Goal: Task Accomplishment & Management: Complete application form

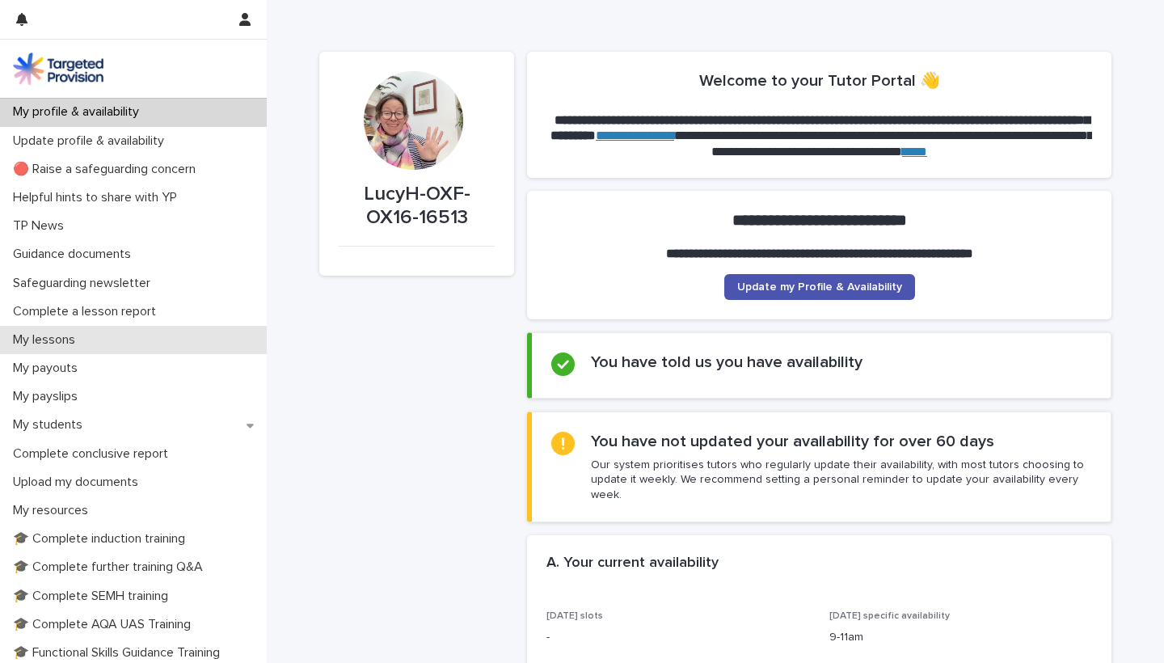
click at [67, 340] on p "My lessons" at bounding box center [47, 339] width 82 height 15
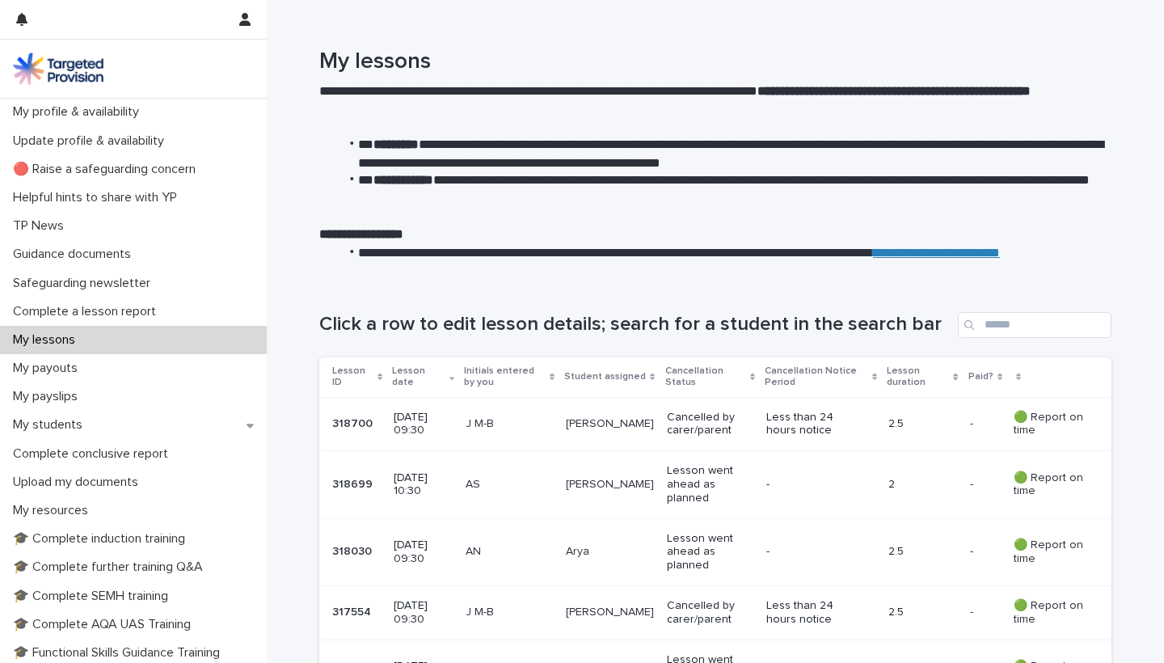
click at [67, 340] on p "My lessons" at bounding box center [47, 339] width 82 height 15
click at [679, 477] on p "Lesson went ahead as planned" at bounding box center [710, 484] width 87 height 40
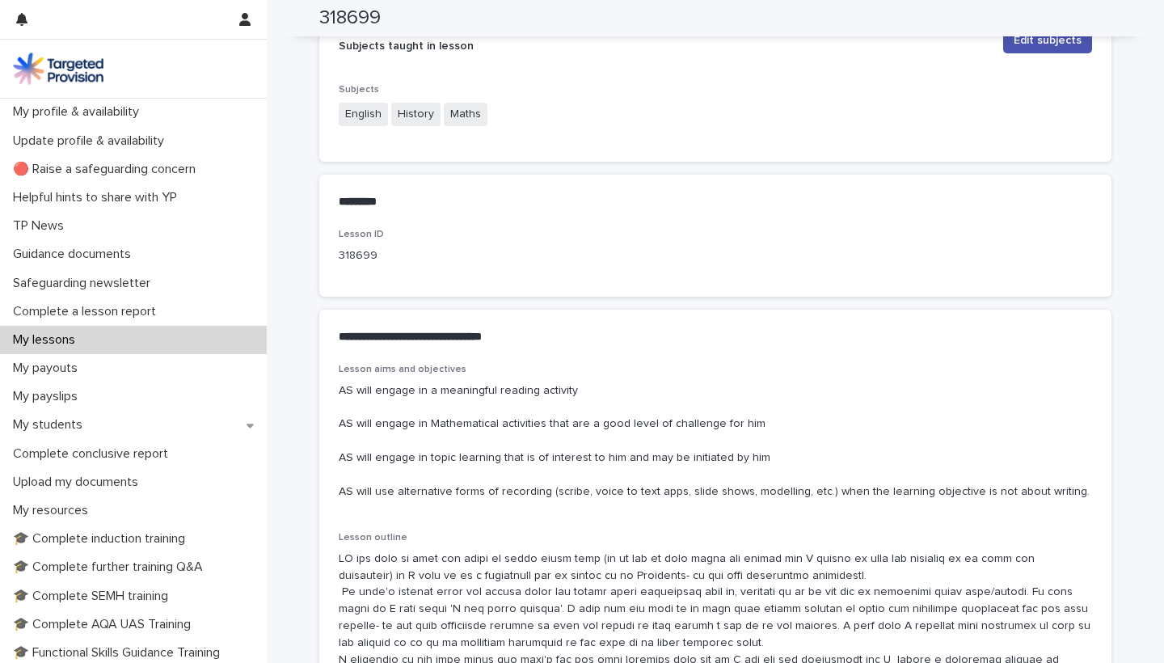
scroll to position [666, 0]
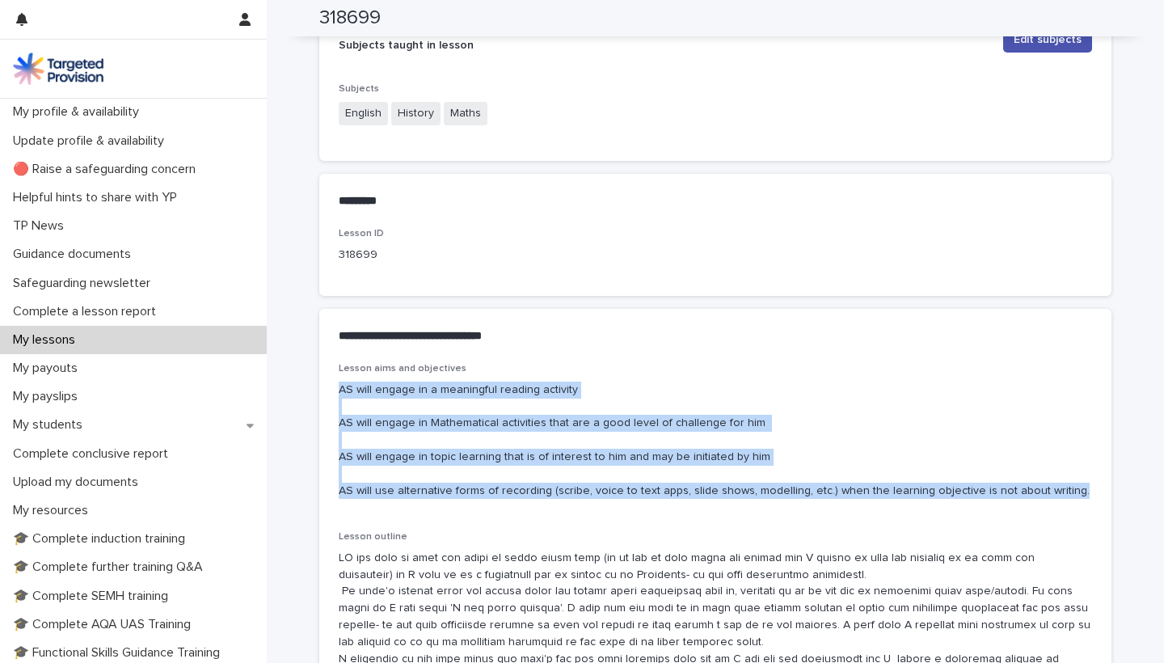
drag, startPoint x: 339, startPoint y: 381, endPoint x: 527, endPoint y: 489, distance: 217.3
click at [527, 489] on div "Lesson aims and objectives AS will engage in a meaningful reading activity AS w…" at bounding box center [716, 437] width 754 height 149
copy p "AS will engage in a meaningful reading activity AS will engage in Mathematical …"
click at [488, 300] on div "**********" at bounding box center [715, 513] width 792 height 678
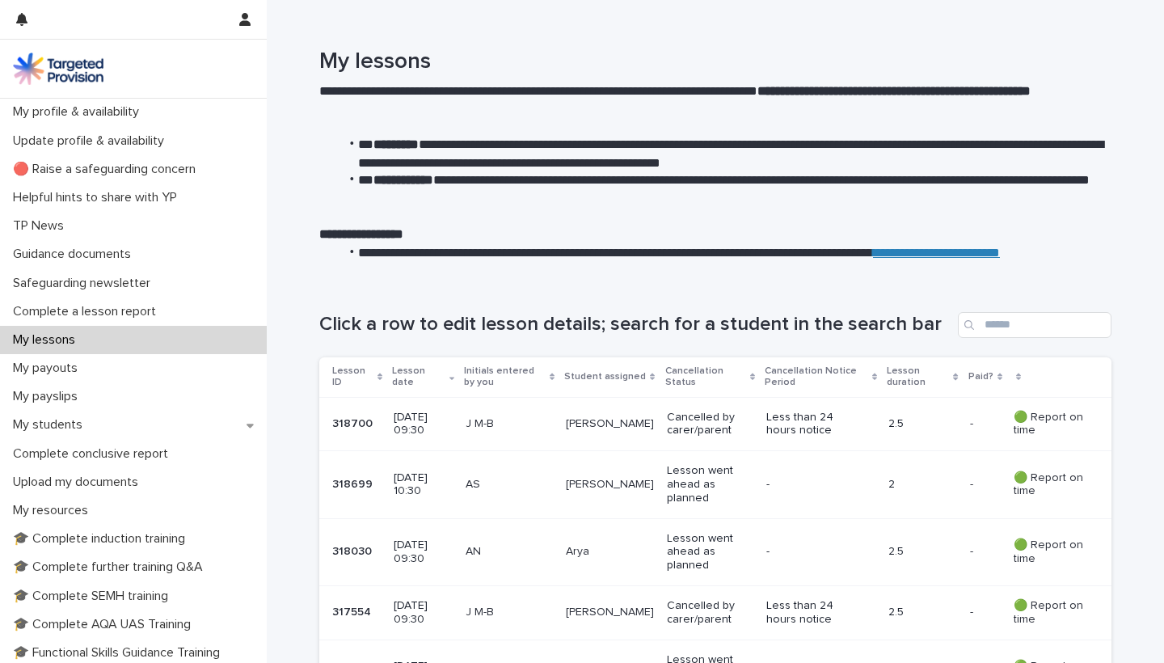
click at [484, 556] on div "AN" at bounding box center [509, 552] width 87 height 27
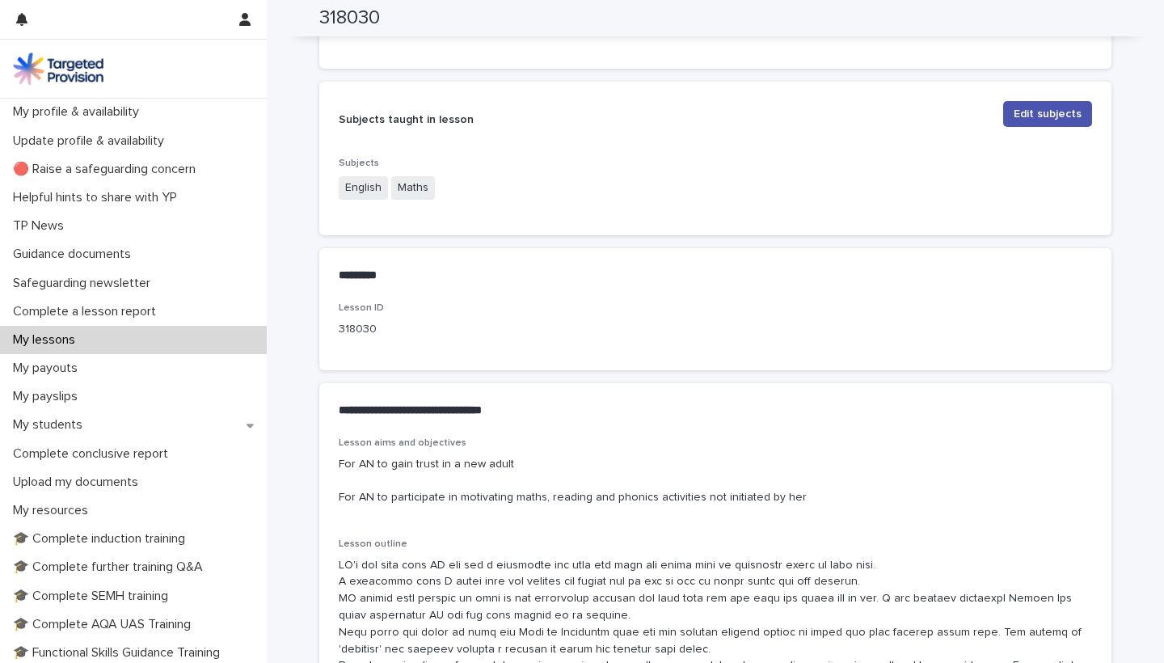
scroll to position [598, 0]
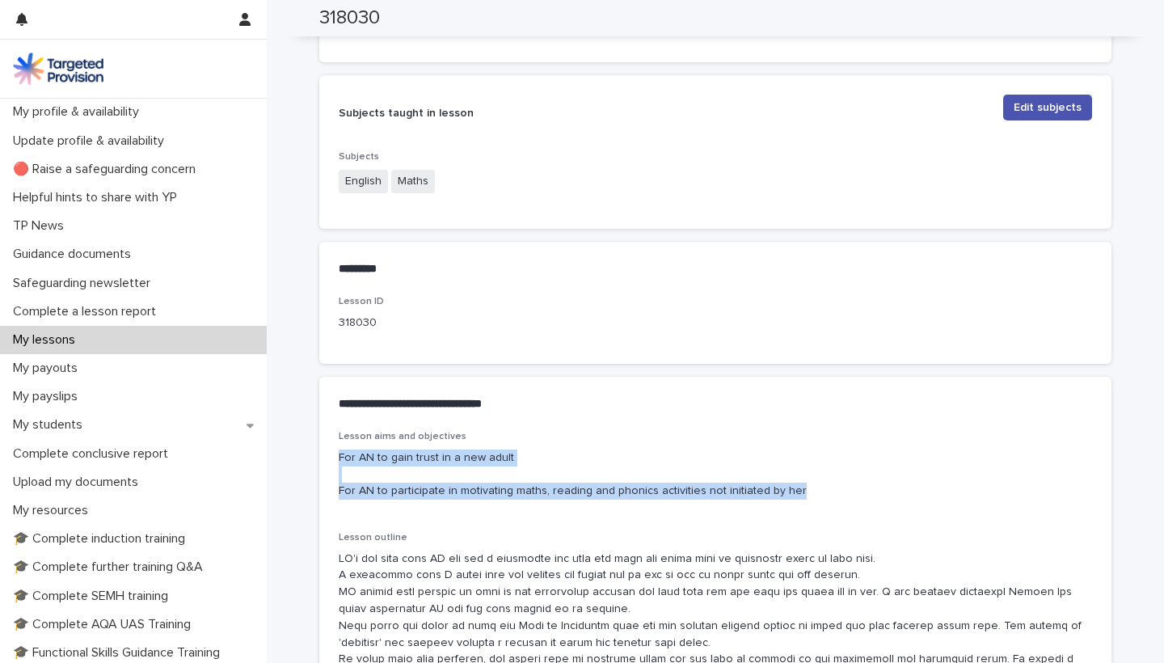
drag, startPoint x: 340, startPoint y: 449, endPoint x: 795, endPoint y: 480, distance: 456.4
click at [795, 480] on p "For AN to gain trust in a new adult For AN to participate in motivating maths, …" at bounding box center [716, 475] width 754 height 50
copy p "For AN to gain trust in a new adult For AN to participate in motivating maths, …"
click at [111, 308] on p "Complete a lesson report" at bounding box center [87, 311] width 163 height 15
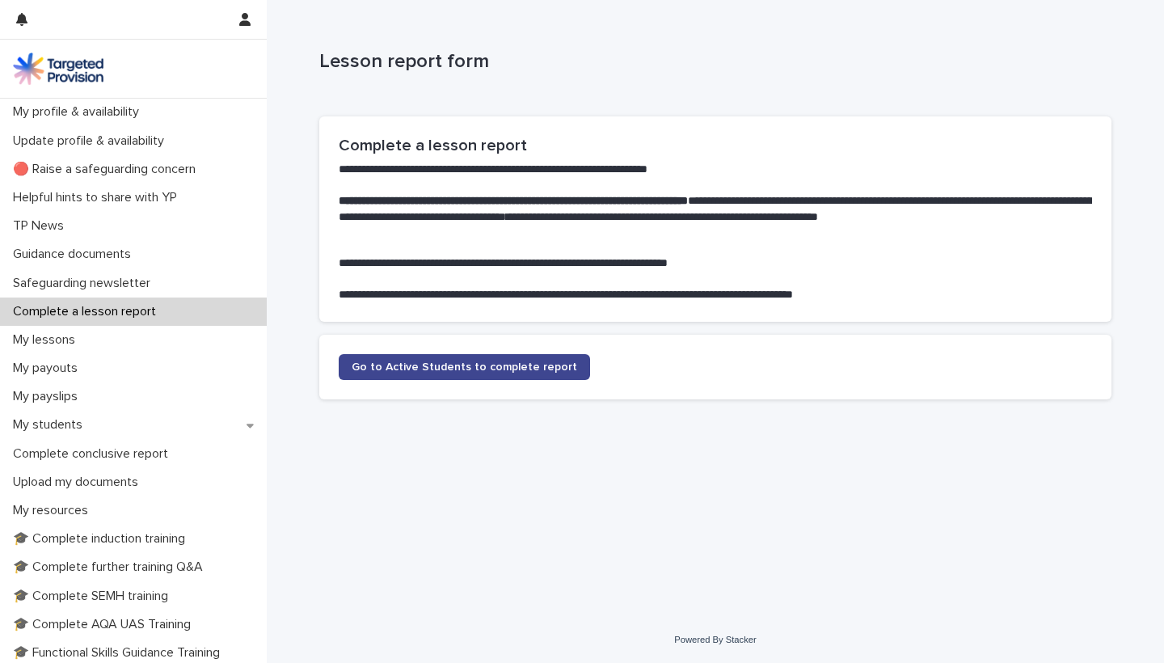
click at [454, 367] on span "Go to Active Students to complete report" at bounding box center [465, 366] width 226 height 11
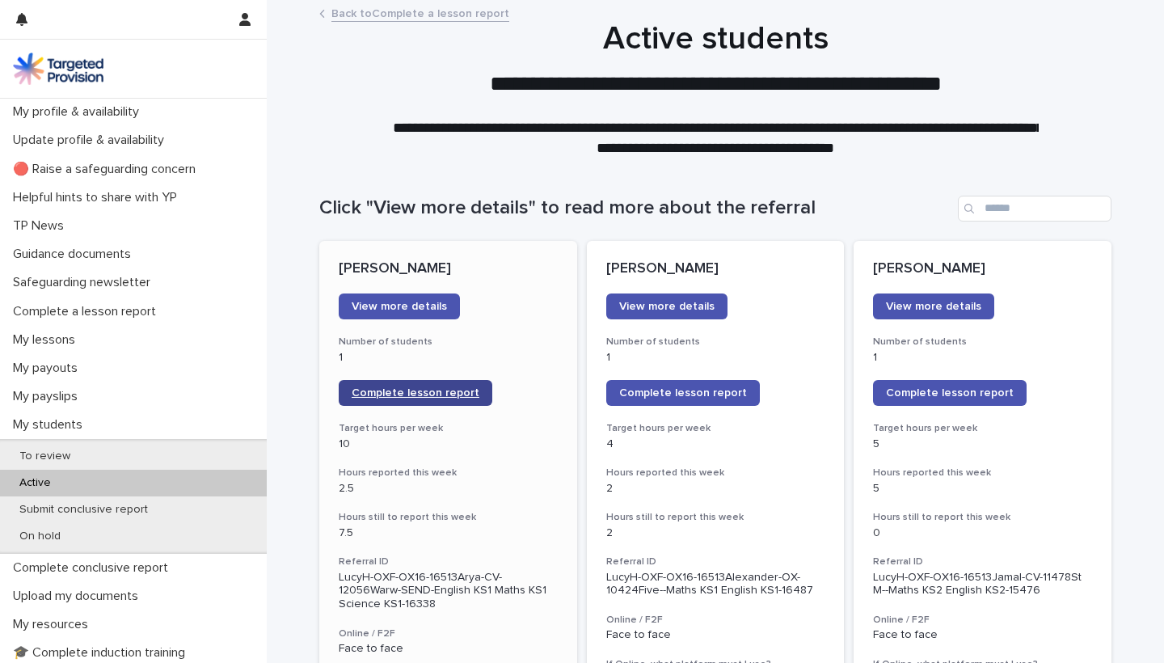
click at [406, 387] on span "Complete lesson report" at bounding box center [416, 392] width 128 height 11
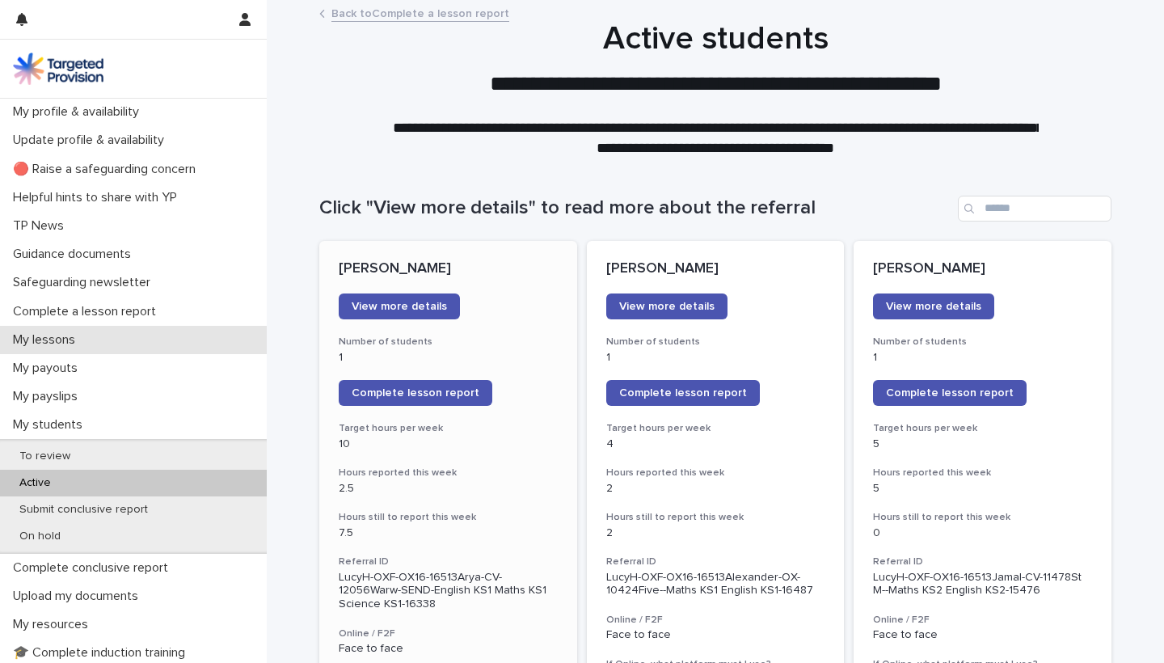
click at [78, 332] on p "My lessons" at bounding box center [47, 339] width 82 height 15
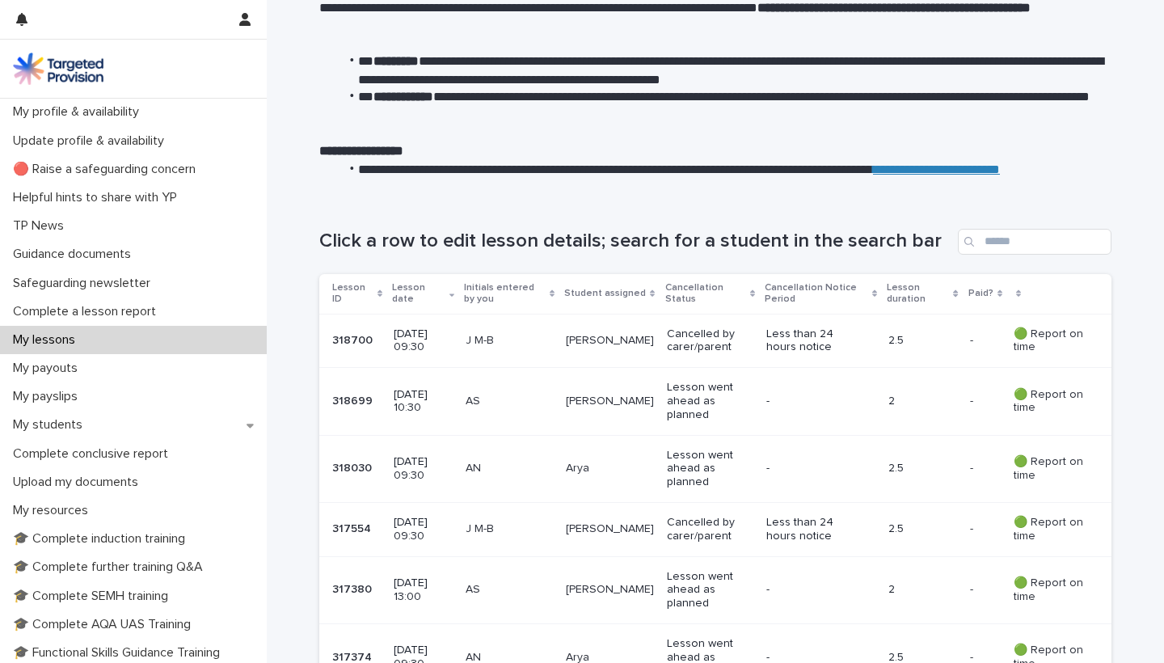
scroll to position [155, 0]
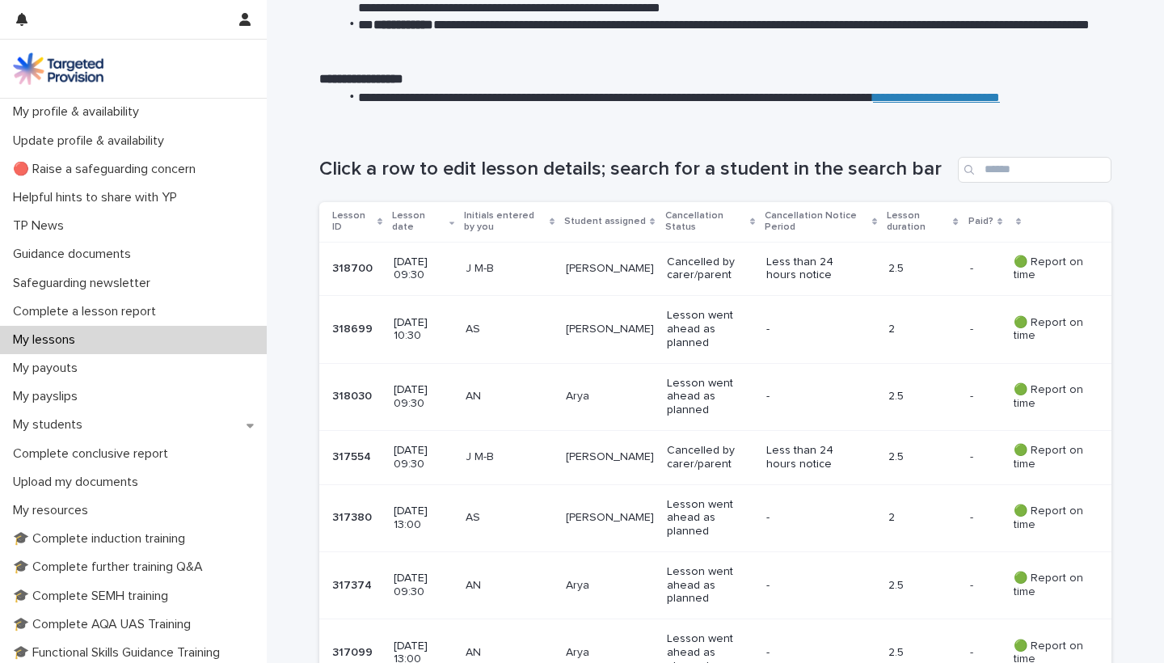
click at [492, 390] on p "AN" at bounding box center [509, 397] width 87 height 14
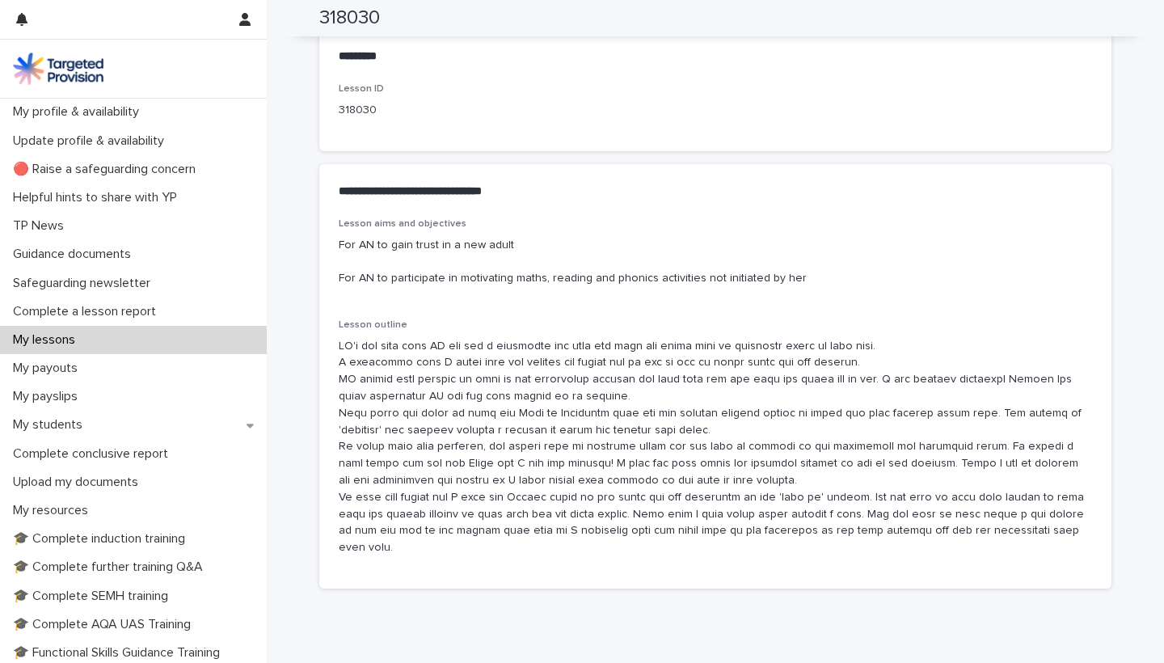
scroll to position [813, 0]
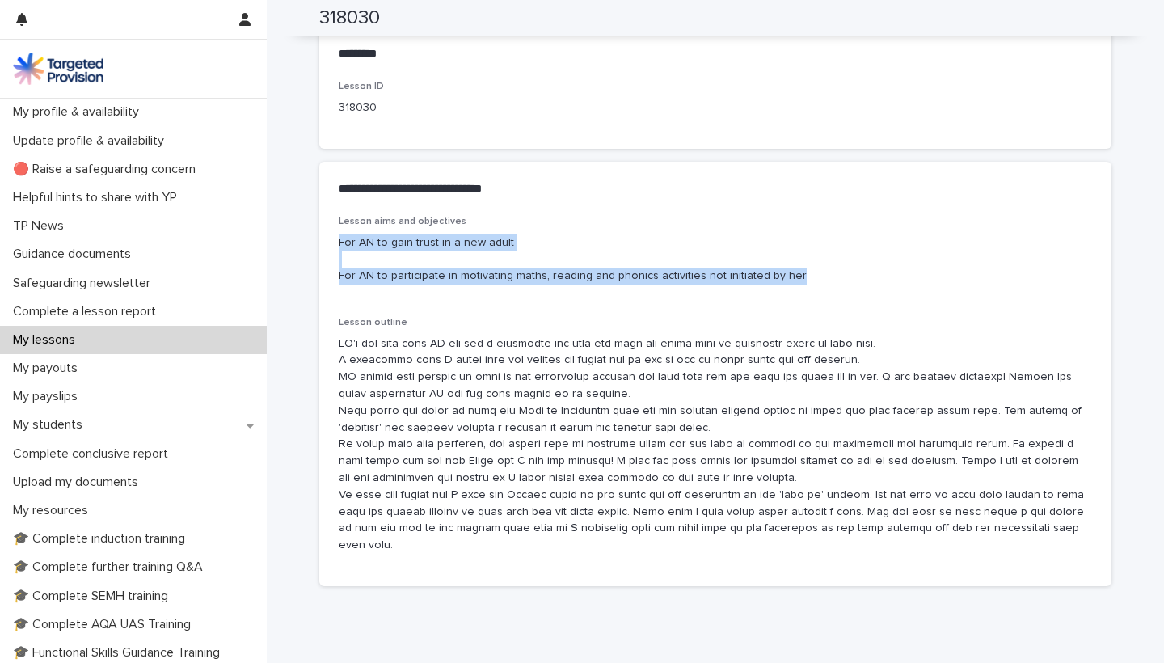
drag, startPoint x: 340, startPoint y: 235, endPoint x: 796, endPoint y: 273, distance: 456.8
click at [796, 273] on p "For AN to gain trust in a new adult For AN to participate in motivating maths, …" at bounding box center [716, 260] width 754 height 50
click at [800, 273] on p "For AN to gain trust in a new adult For AN to participate in motivating maths, …" at bounding box center [716, 260] width 754 height 50
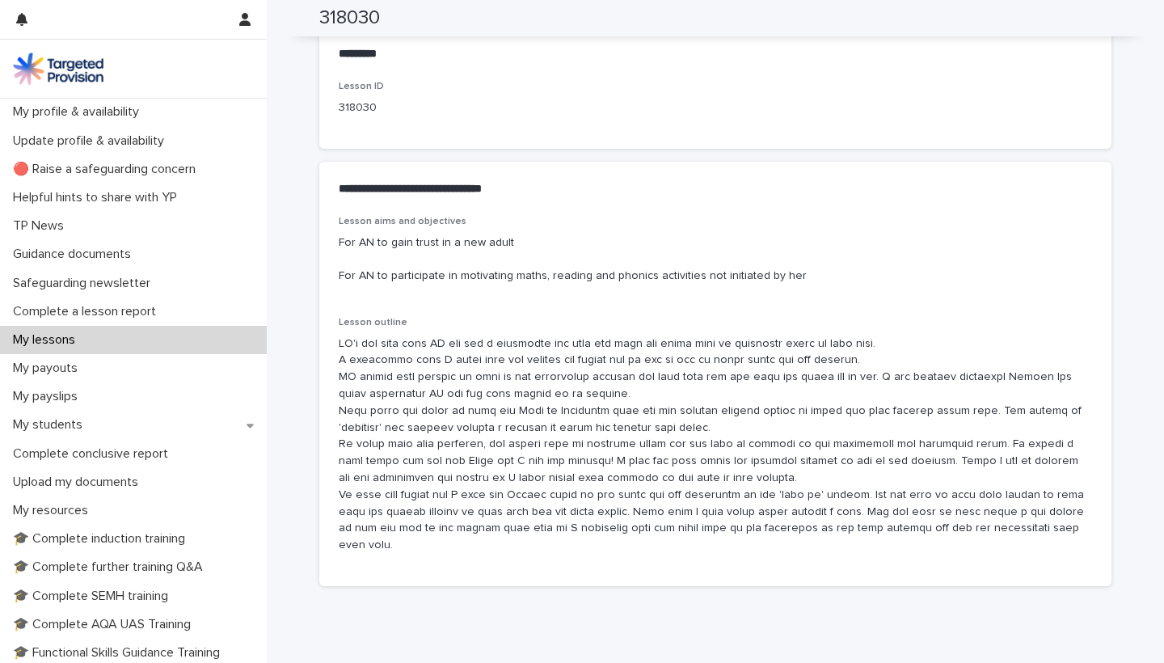
click at [146, 335] on div "My lessons" at bounding box center [133, 340] width 267 height 28
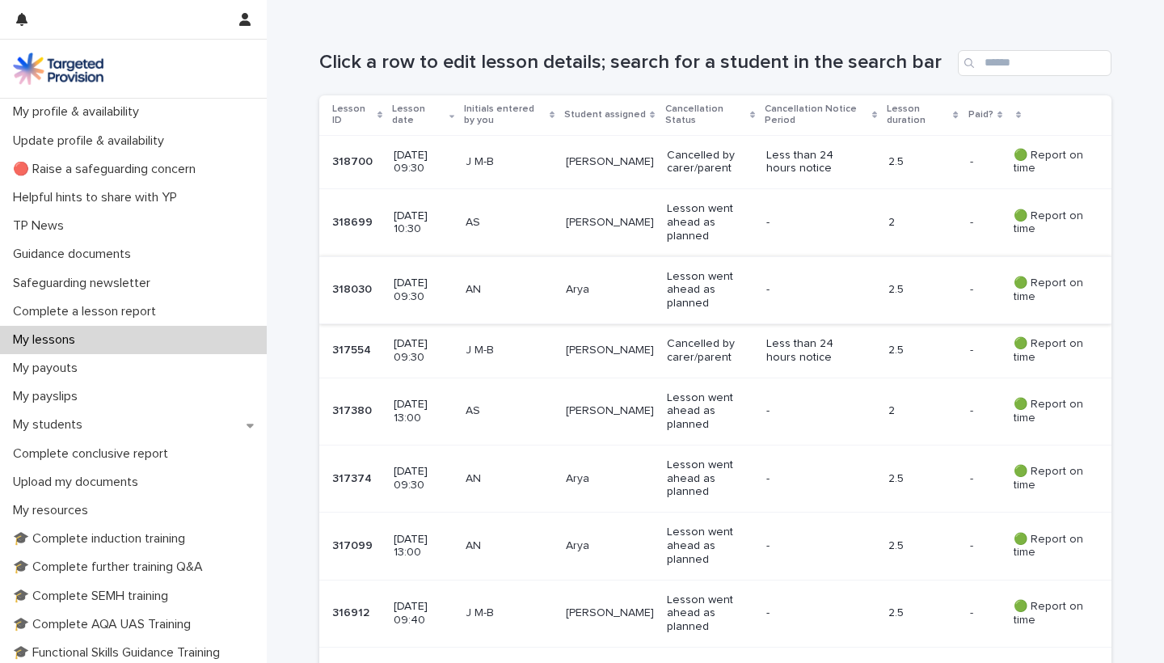
scroll to position [285, 0]
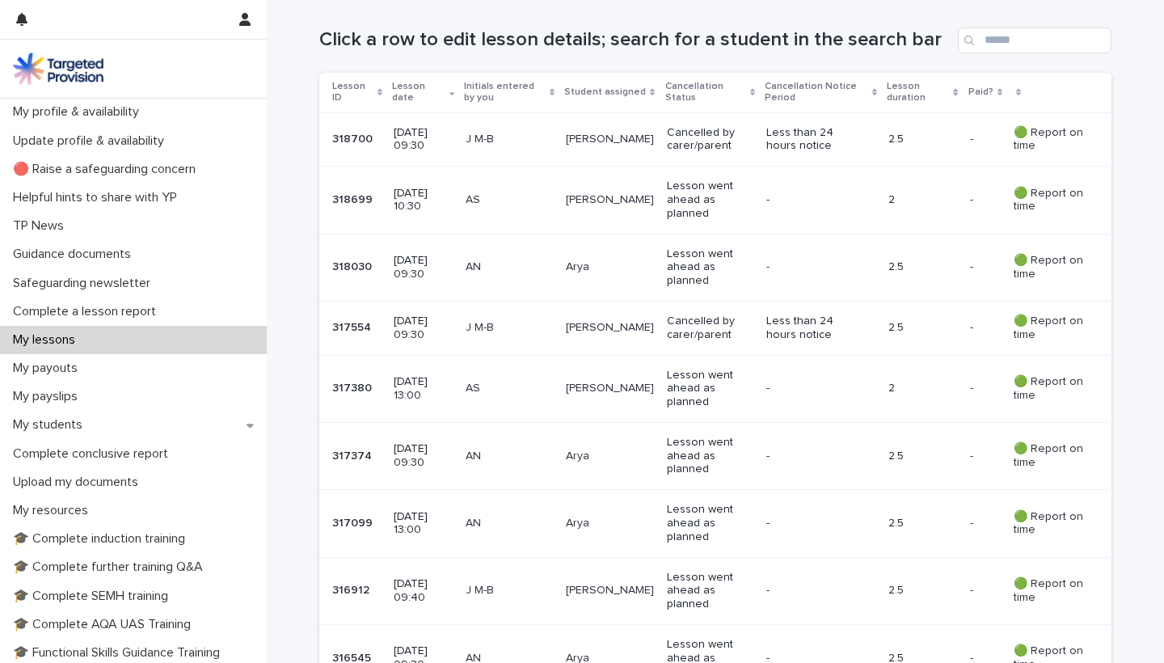
click at [496, 450] on p "AN" at bounding box center [509, 457] width 87 height 14
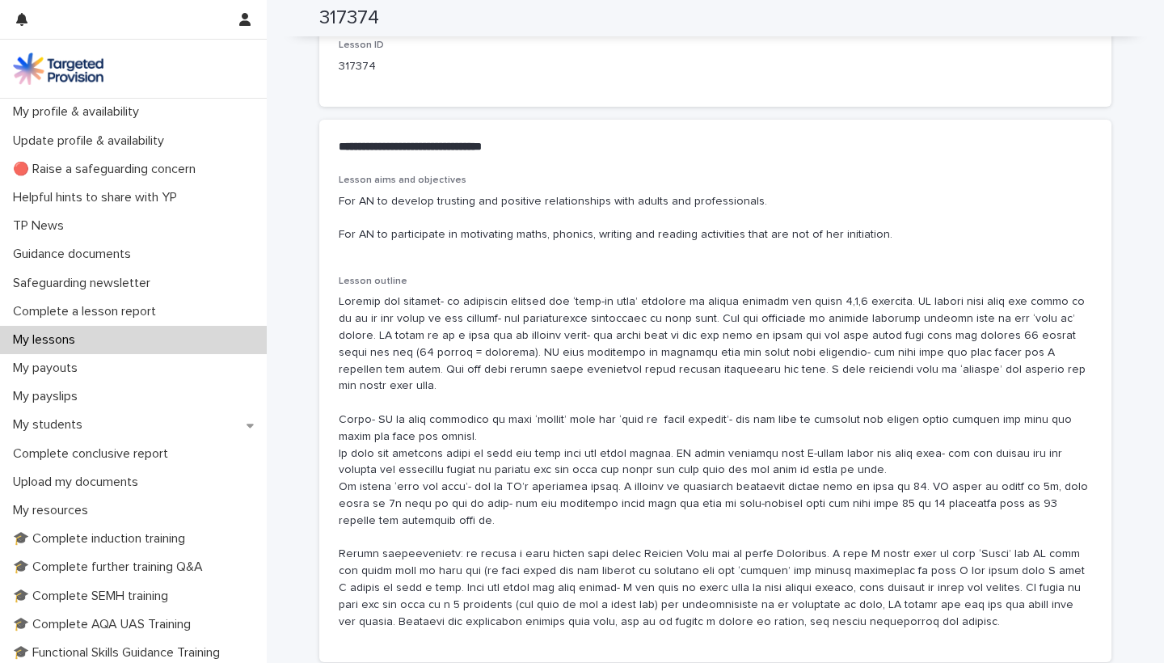
scroll to position [877, 0]
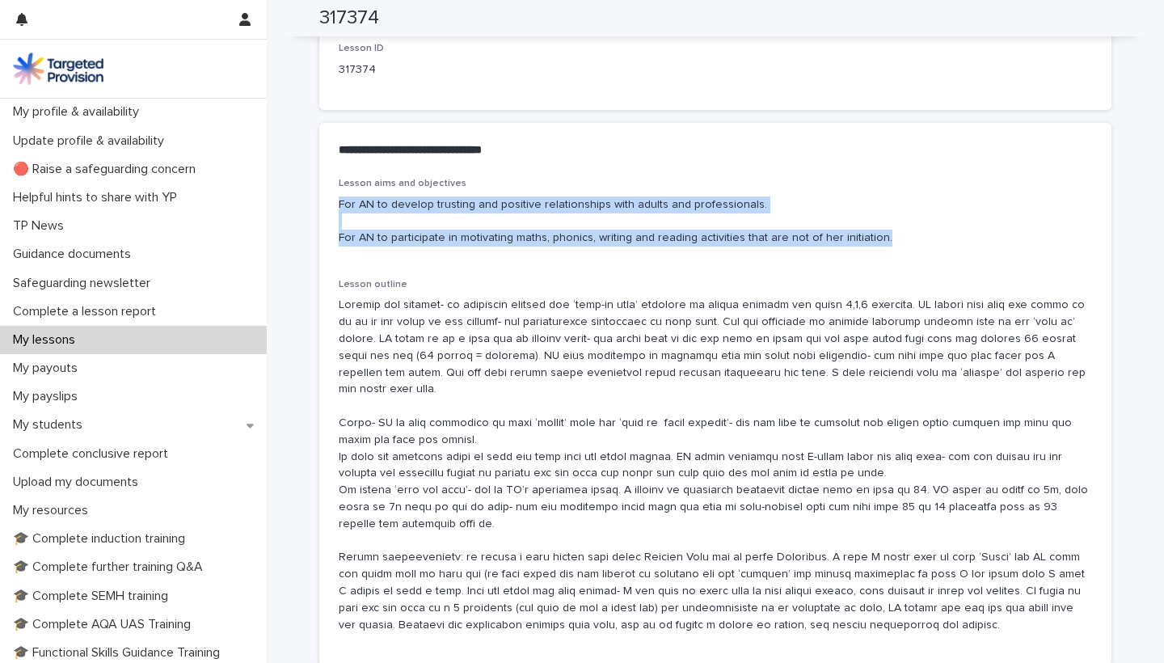
drag, startPoint x: 339, startPoint y: 197, endPoint x: 708, endPoint y: 244, distance: 372.5
click at [708, 244] on div "Lesson aims and objectives For AN to develop trusting and positive relationship…" at bounding box center [716, 219] width 754 height 82
copy p "For AN to develop trusting and positive relationships with adults and professio…"
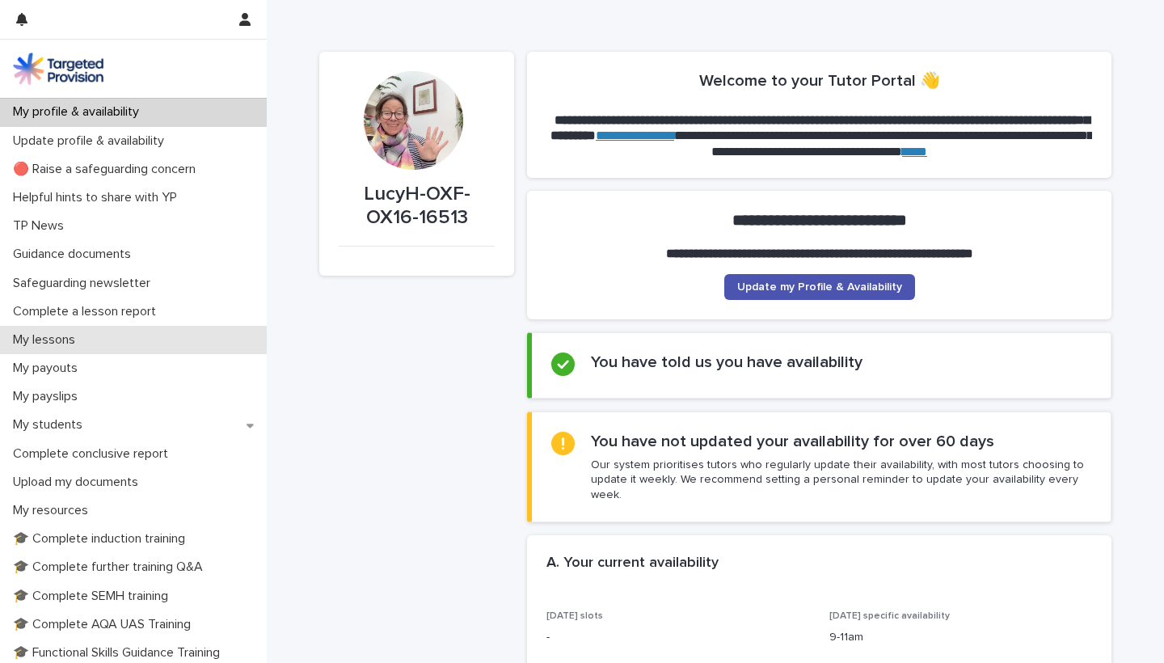
click at [77, 333] on p "My lessons" at bounding box center [47, 339] width 82 height 15
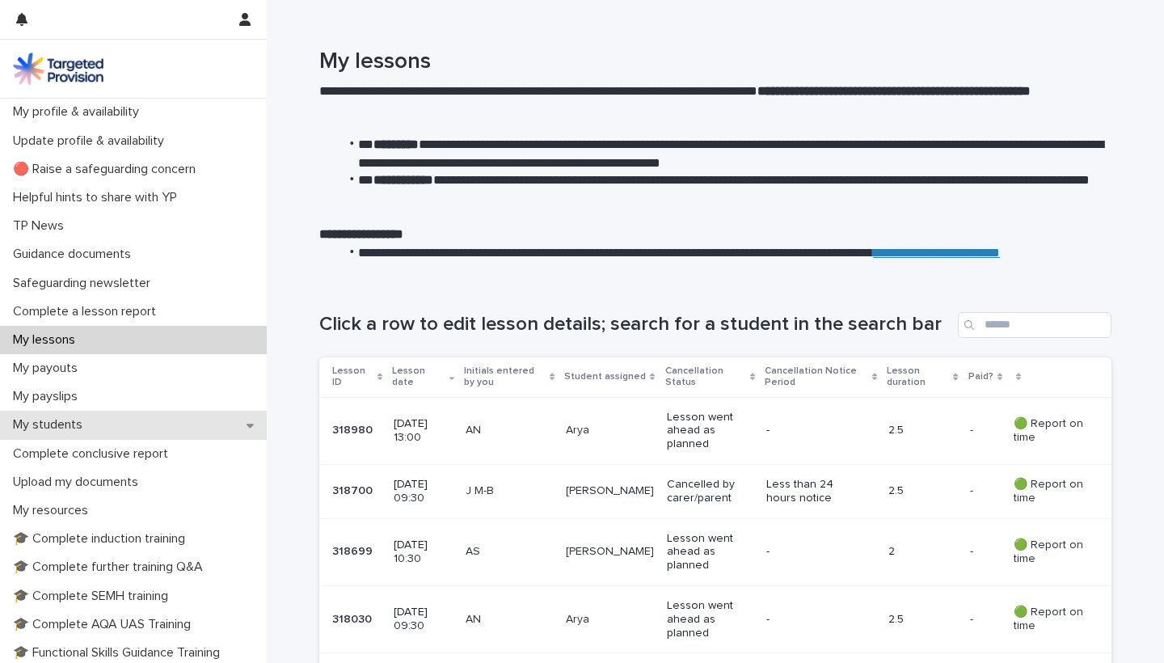
click at [97, 413] on div "My students" at bounding box center [133, 425] width 267 height 28
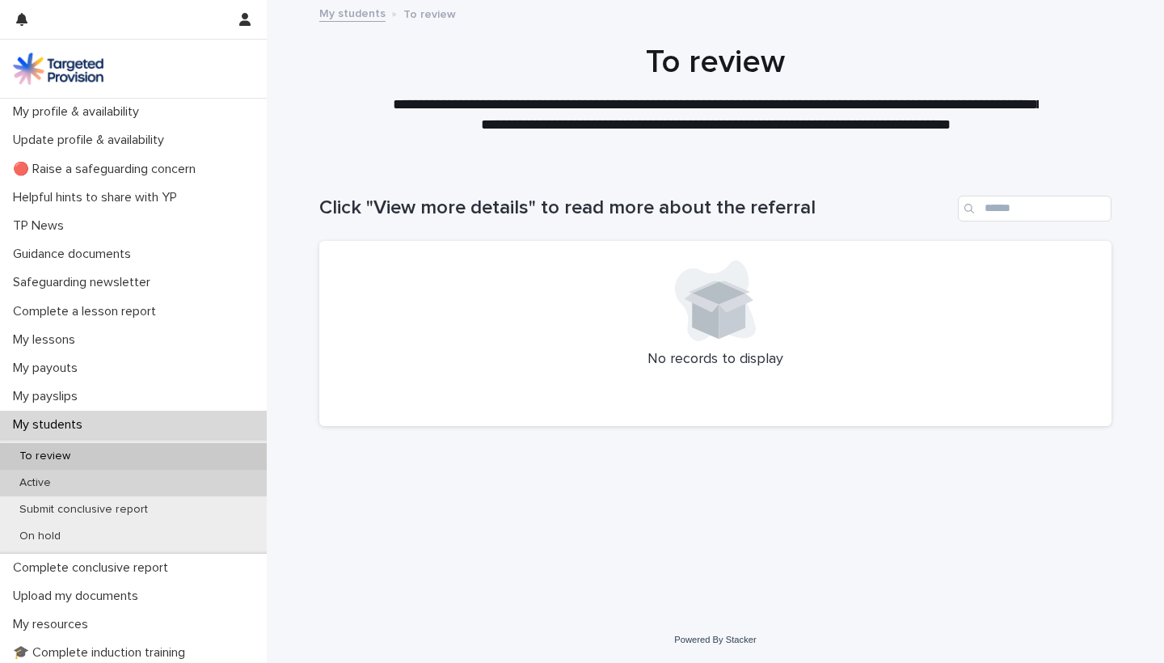
click at [88, 481] on div "Active" at bounding box center [133, 483] width 267 height 27
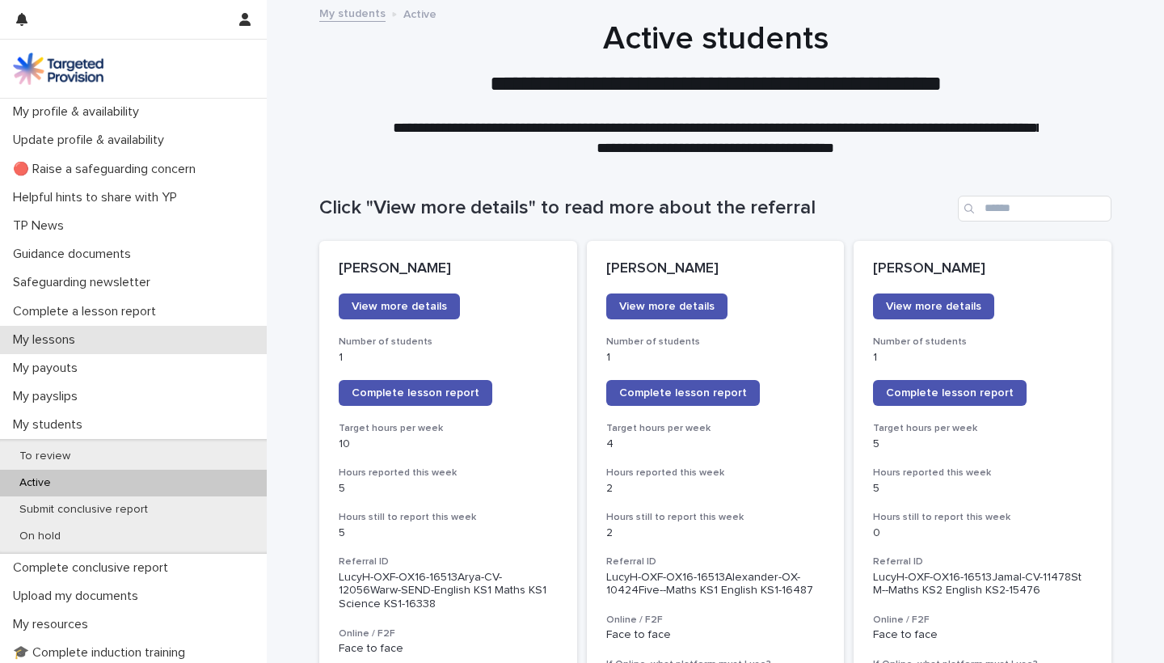
click at [170, 336] on div "My lessons" at bounding box center [133, 340] width 267 height 28
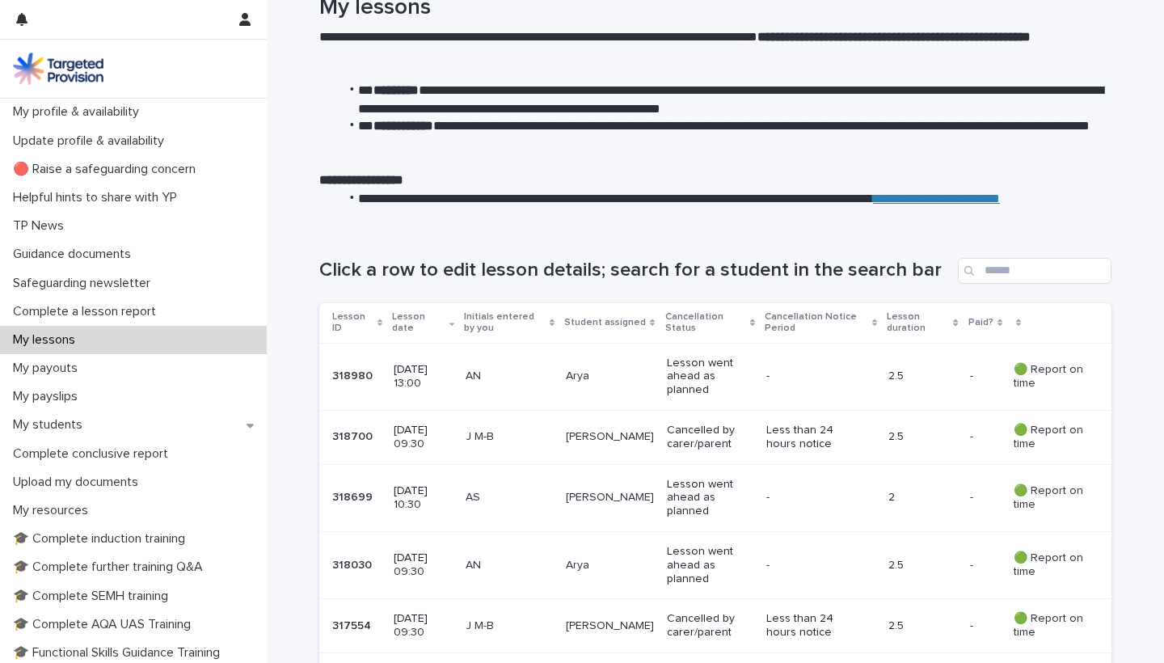
scroll to position [73, 0]
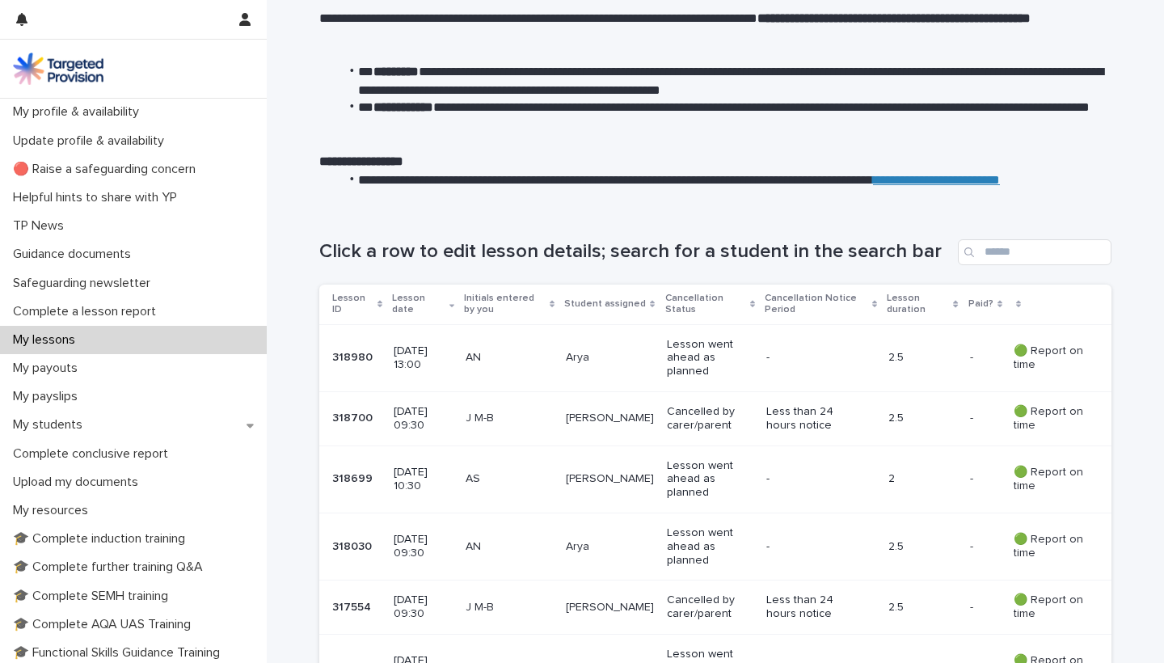
click at [416, 275] on div "Click a row to edit lesson details; search for a student in the search bar" at bounding box center [715, 246] width 792 height 78
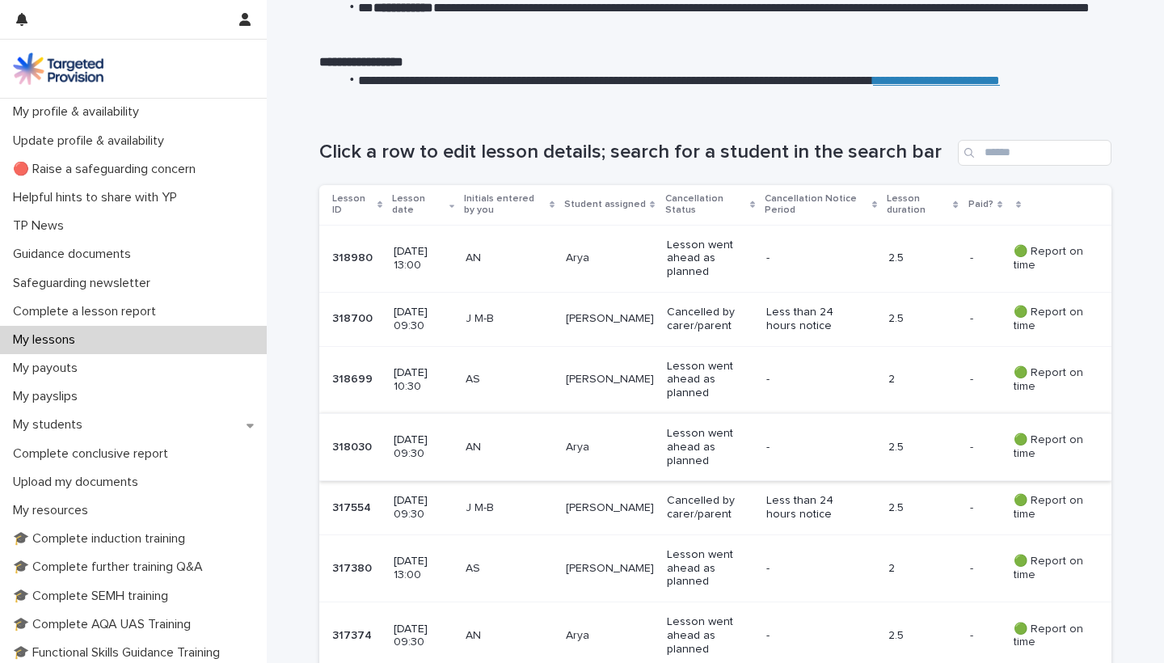
scroll to position [173, 0]
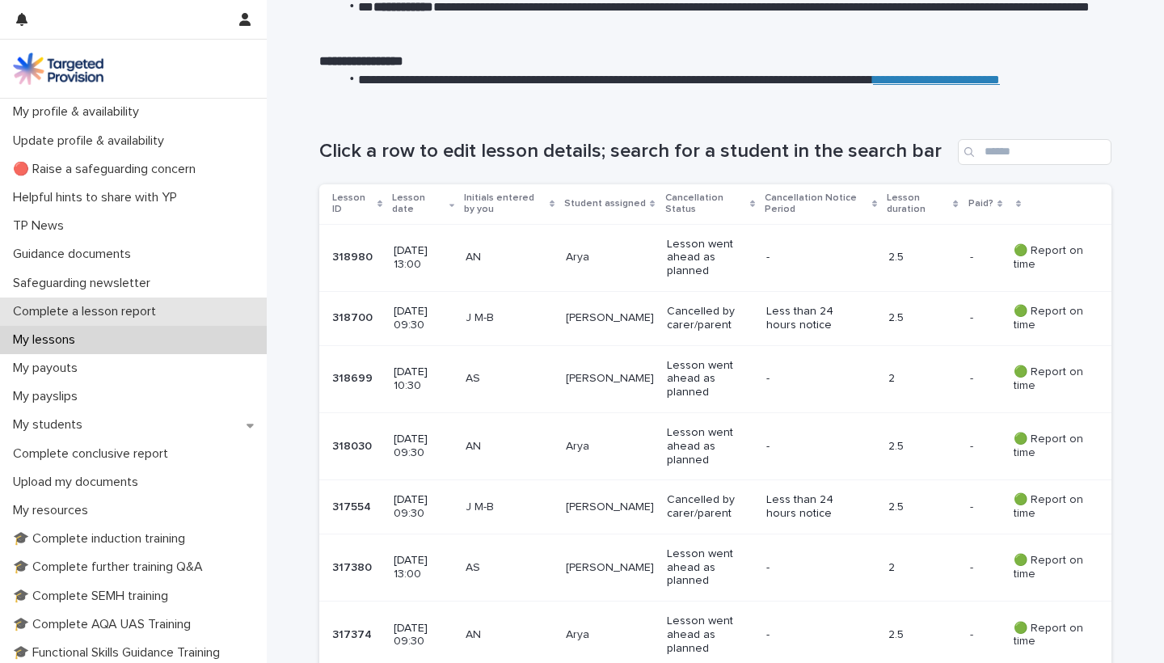
click at [142, 304] on p "Complete a lesson report" at bounding box center [87, 311] width 163 height 15
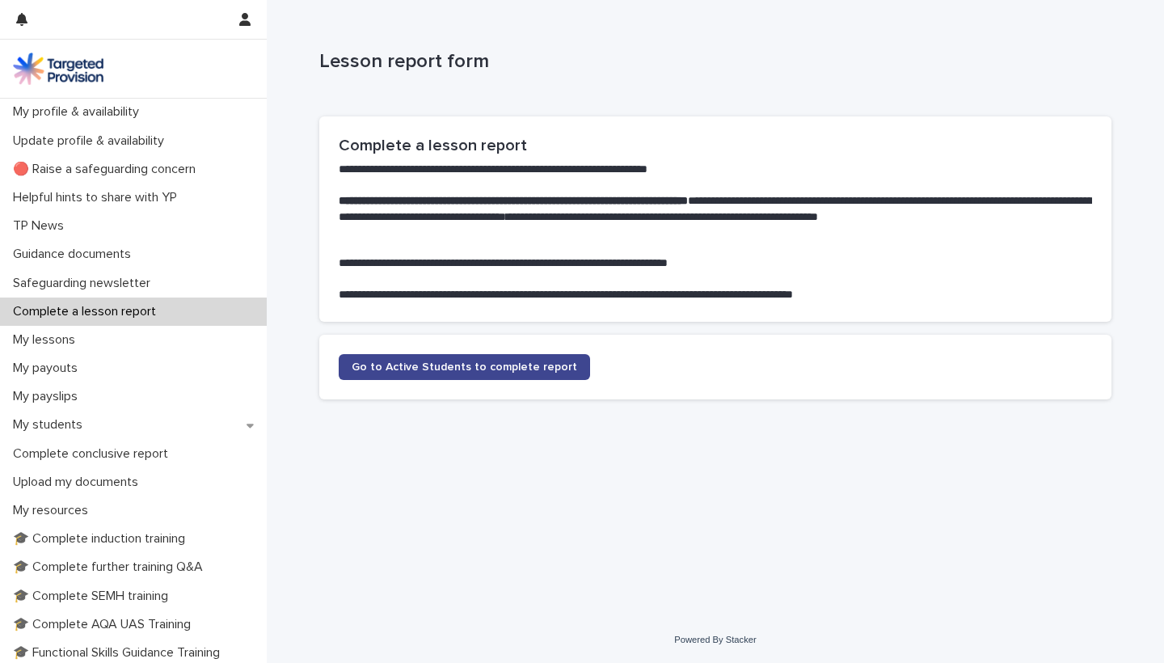
click at [449, 366] on span "Go to Active Students to complete report" at bounding box center [465, 366] width 226 height 11
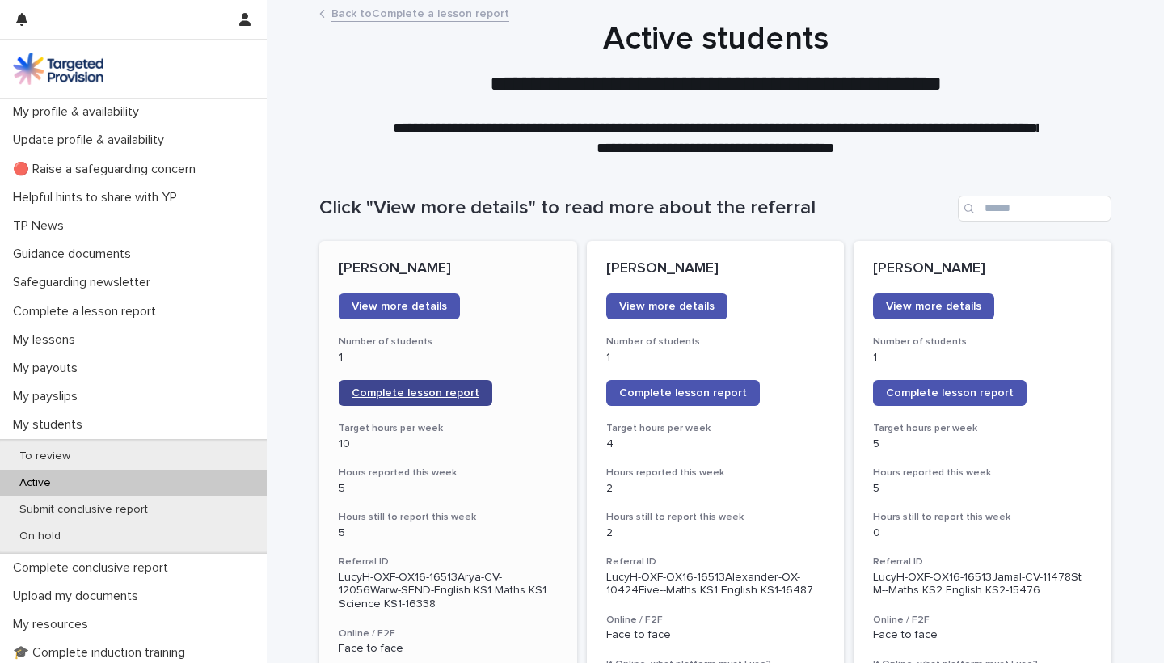
click at [417, 393] on span "Complete lesson report" at bounding box center [416, 392] width 128 height 11
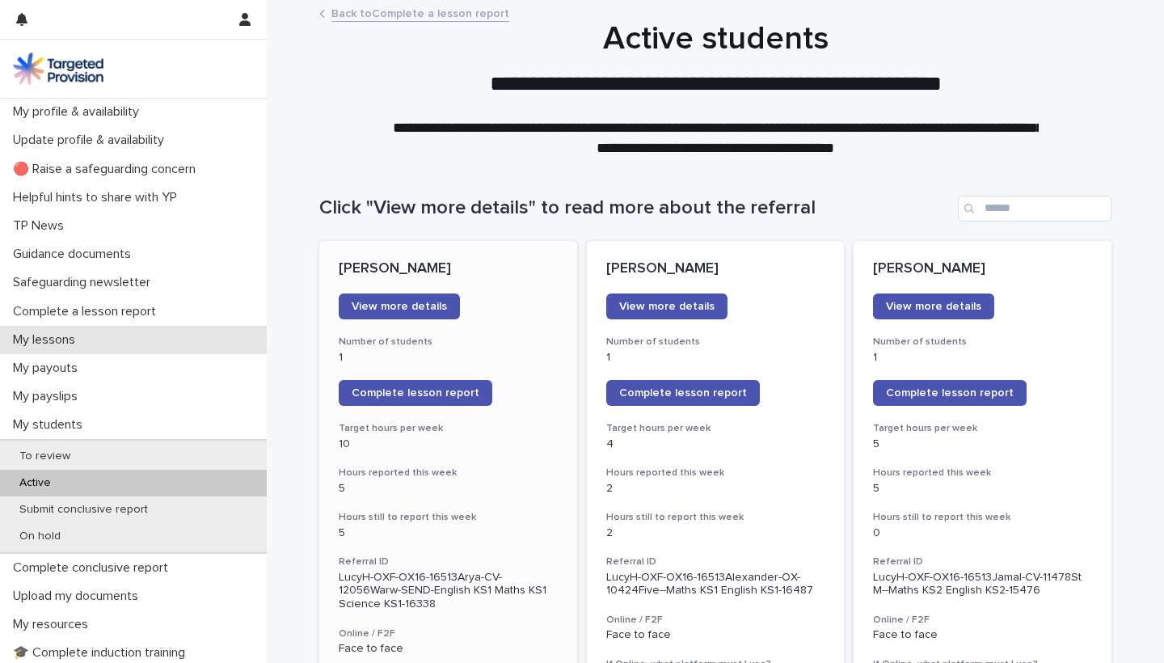
click at [78, 329] on div "My lessons" at bounding box center [133, 340] width 267 height 28
